Goal: Obtain resource: Download file/media

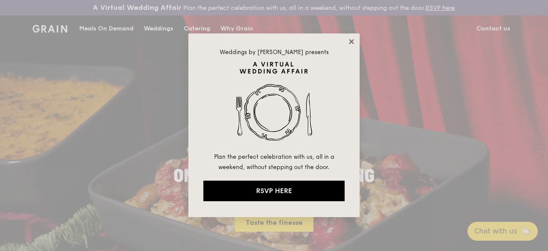
click at [353, 42] on icon at bounding box center [351, 41] width 5 height 5
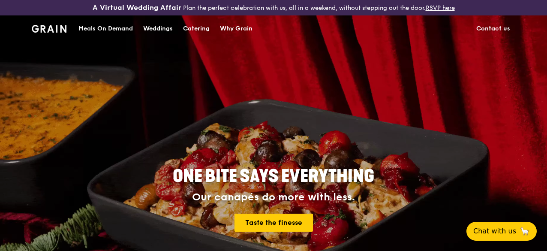
click at [203, 36] on div "Catering" at bounding box center [196, 29] width 27 height 26
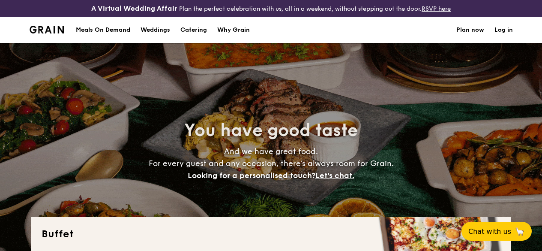
select select
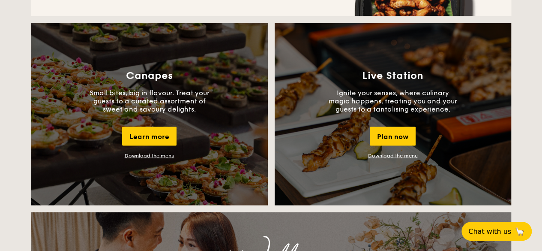
scroll to position [778, 0]
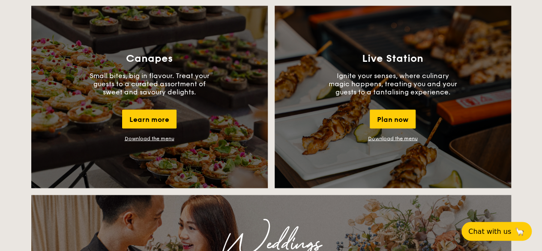
click at [148, 141] on link "Download the menu" at bounding box center [150, 138] width 50 height 6
